Goal: Check status: Check status

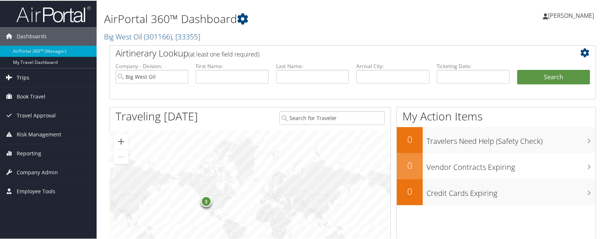
click at [25, 77] on span "Trips" at bounding box center [23, 77] width 13 height 19
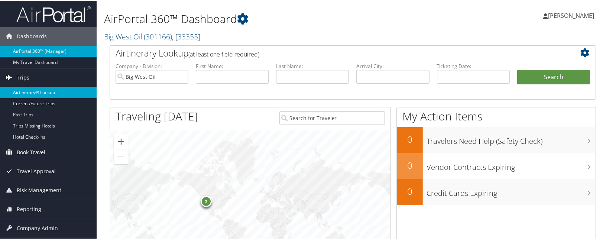
click at [21, 88] on link "Airtinerary® Lookup" at bounding box center [48, 91] width 97 height 11
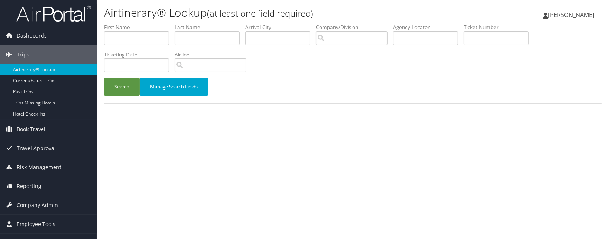
click at [126, 31] on li "First Name" at bounding box center [139, 36] width 71 height 27
drag, startPoint x: 131, startPoint y: 35, endPoint x: 119, endPoint y: 34, distance: 11.9
click at [131, 35] on input "text" at bounding box center [136, 38] width 65 height 14
type input "stephen"
click at [104, 78] on button "Search" at bounding box center [122, 86] width 36 height 17
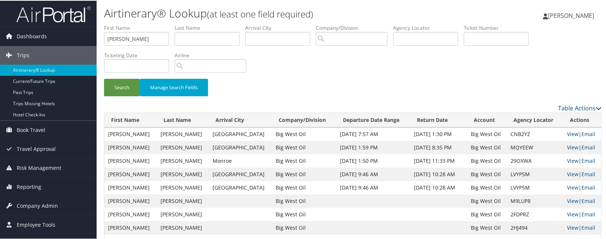
click at [569, 133] on link "View" at bounding box center [573, 133] width 12 height 7
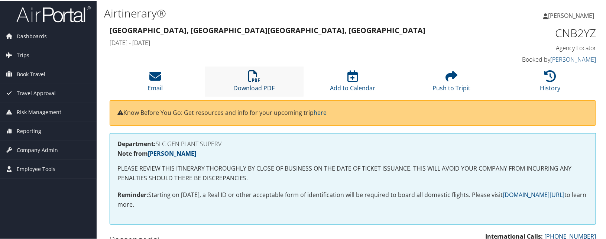
click at [254, 81] on icon at bounding box center [254, 75] width 12 height 12
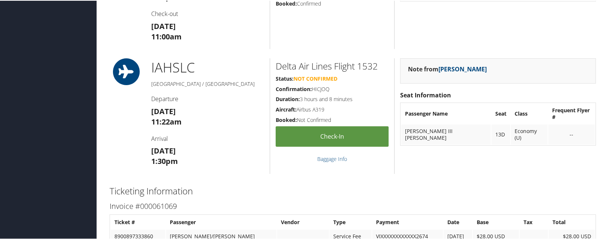
scroll to position [461, 0]
